Goal: Information Seeking & Learning: Learn about a topic

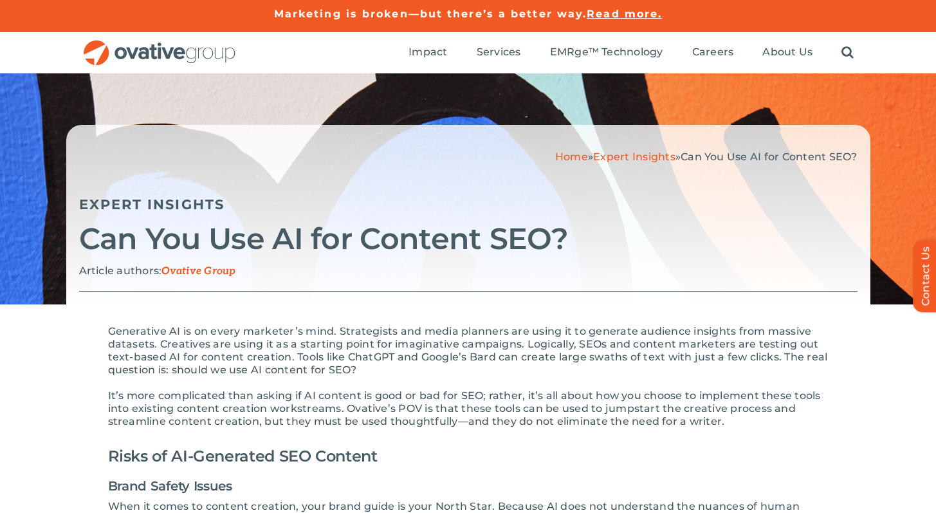
click at [627, 154] on link "Expert Insights" at bounding box center [634, 157] width 82 height 12
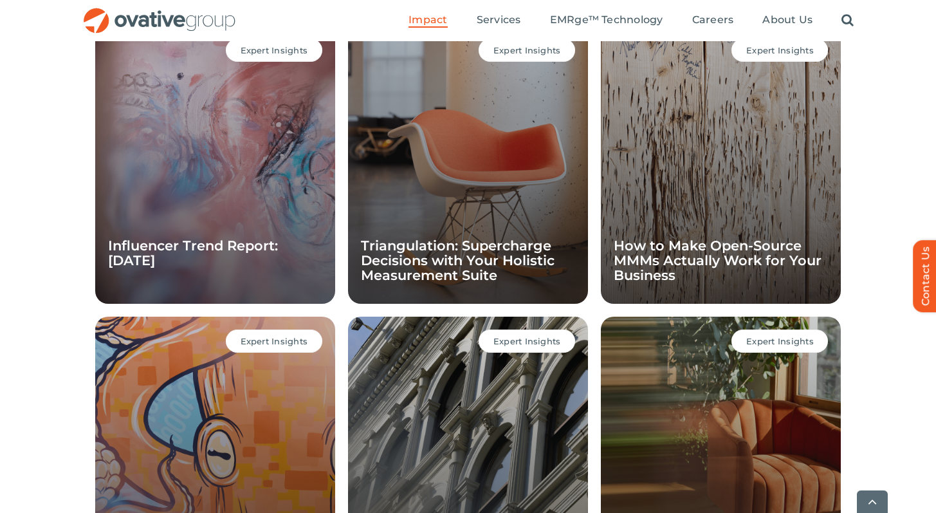
scroll to position [955, 0]
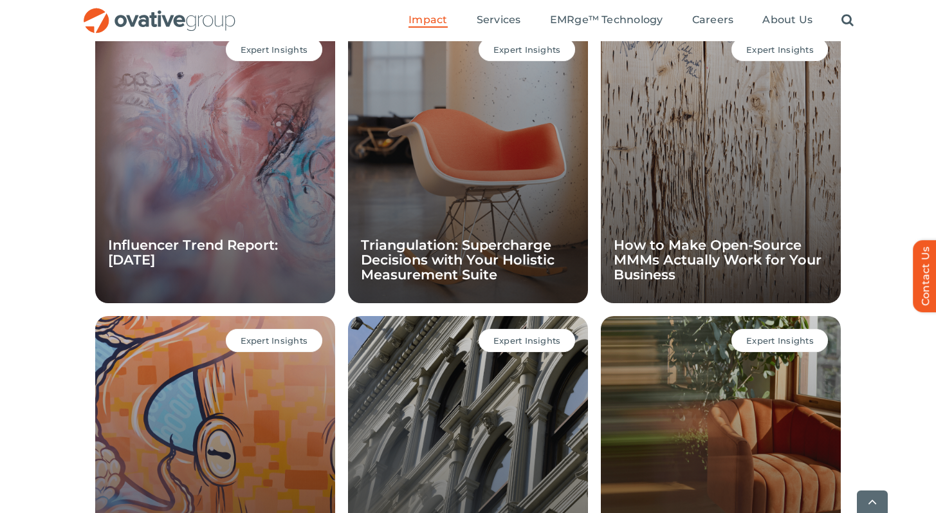
click at [51, 207] on div "EXPERT INSIGHTS Expert Insights Influencer Trend Report: [DATE] Expert Insights…" at bounding box center [468, 313] width 936 height 639
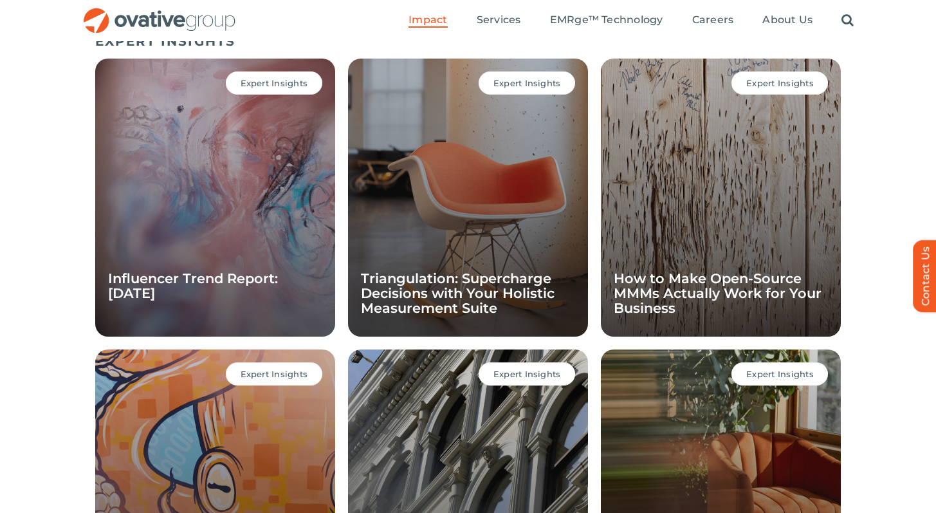
scroll to position [917, 0]
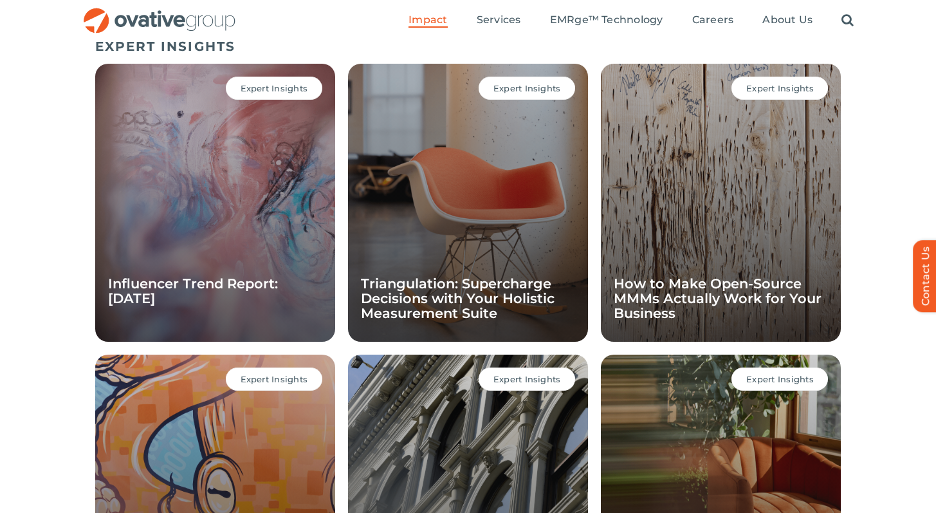
click at [176, 189] on div "Expert Insights Influencer Trend Report: [DATE]" at bounding box center [215, 203] width 240 height 278
click at [264, 92] on span "Expert Insights" at bounding box center [275, 88] width 68 height 10
click at [225, 185] on div "Expert Insights Influencer Trend Report: September 2025" at bounding box center [215, 203] width 240 height 278
click at [212, 281] on link "Influencer Trend Report: [DATE]" at bounding box center [193, 290] width 170 height 31
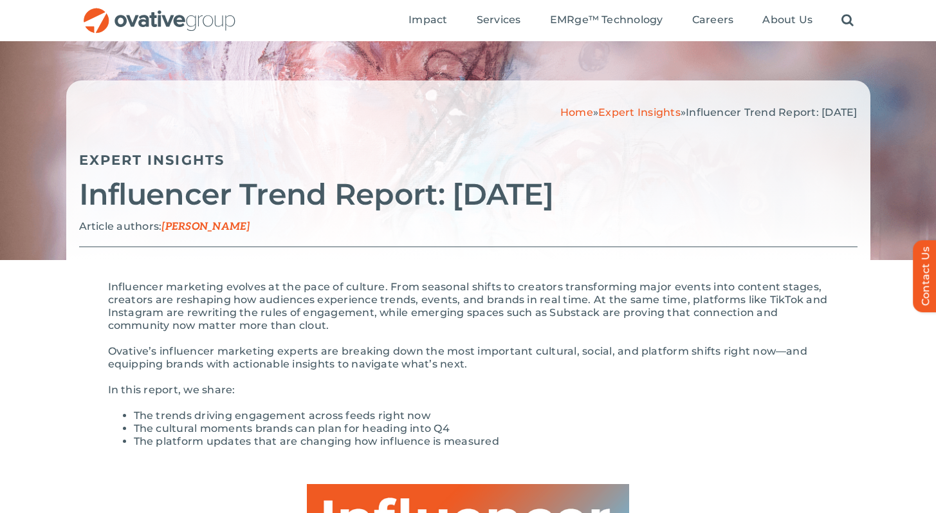
scroll to position [26, 0]
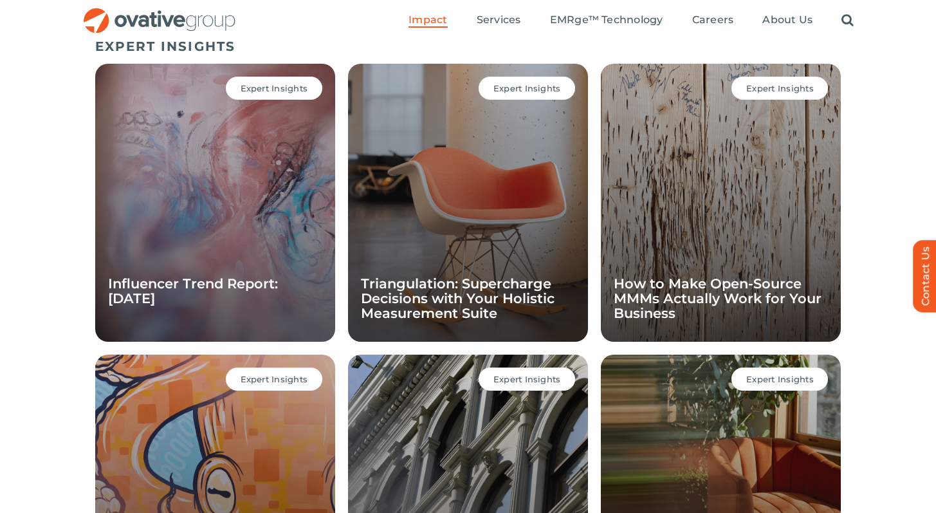
click at [66, 233] on div "EXPERT INSIGHTS Expert Insights Influencer Trend Report: September 2025 Expert …" at bounding box center [468, 351] width 936 height 639
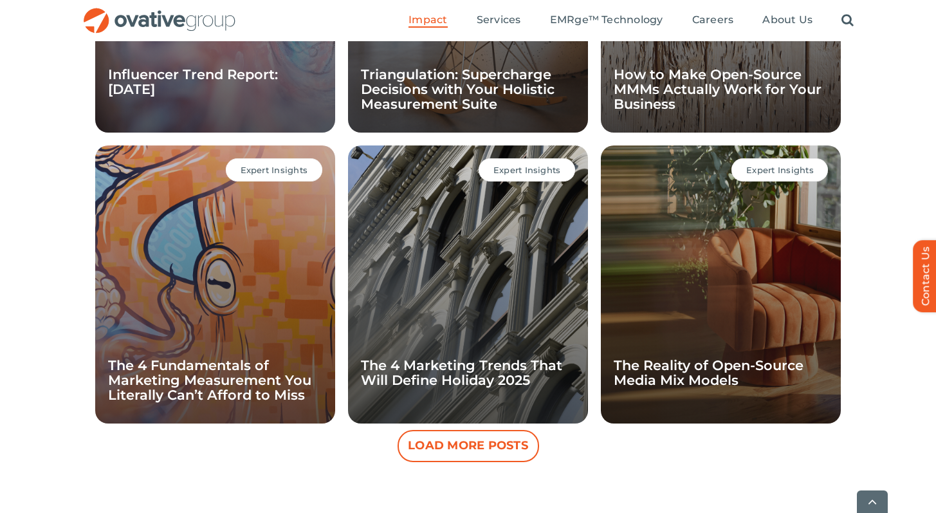
scroll to position [1132, 0]
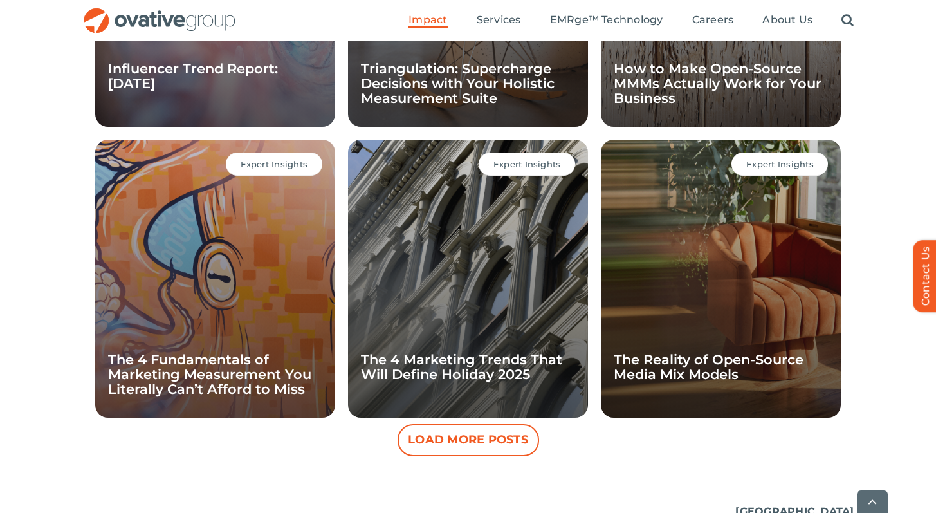
click at [475, 447] on button "Load More Posts" at bounding box center [469, 440] width 142 height 32
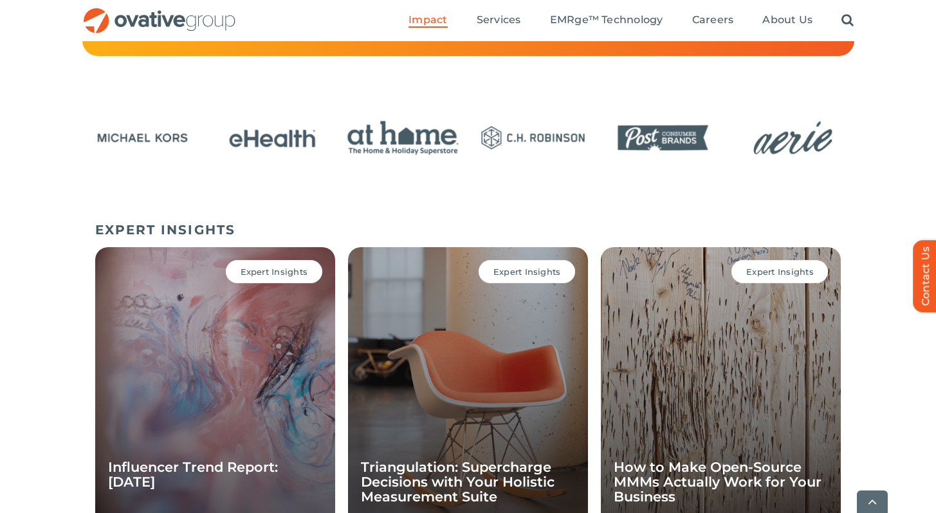
scroll to position [861, 0]
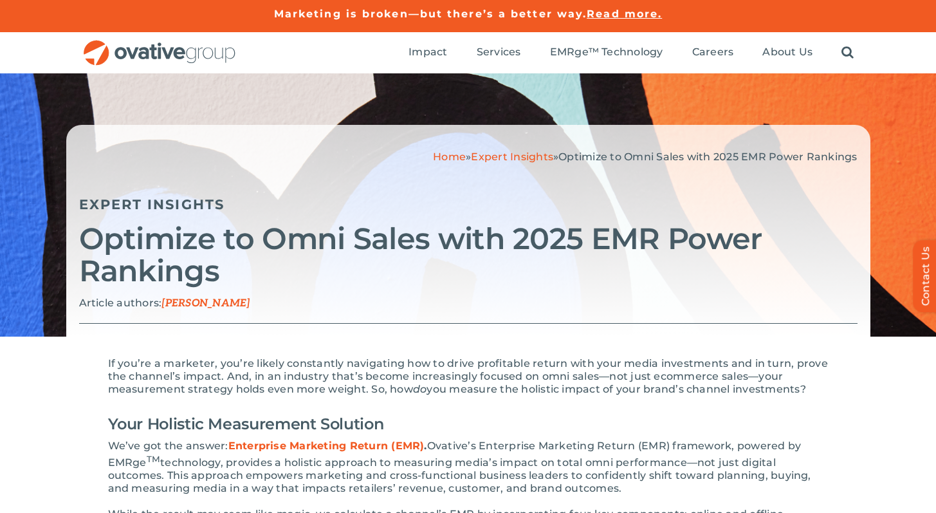
click at [39, 235] on div "Home » Expert Insights » Optimize to Omni Sales with 2025 EMR Power Rankings Ex…" at bounding box center [468, 204] width 936 height 263
click at [228, 160] on div "Home » Expert Insights » Optimize to Omni Sales with 2025 EMR Power Rankings" at bounding box center [468, 157] width 778 height 13
